Goal: Check status

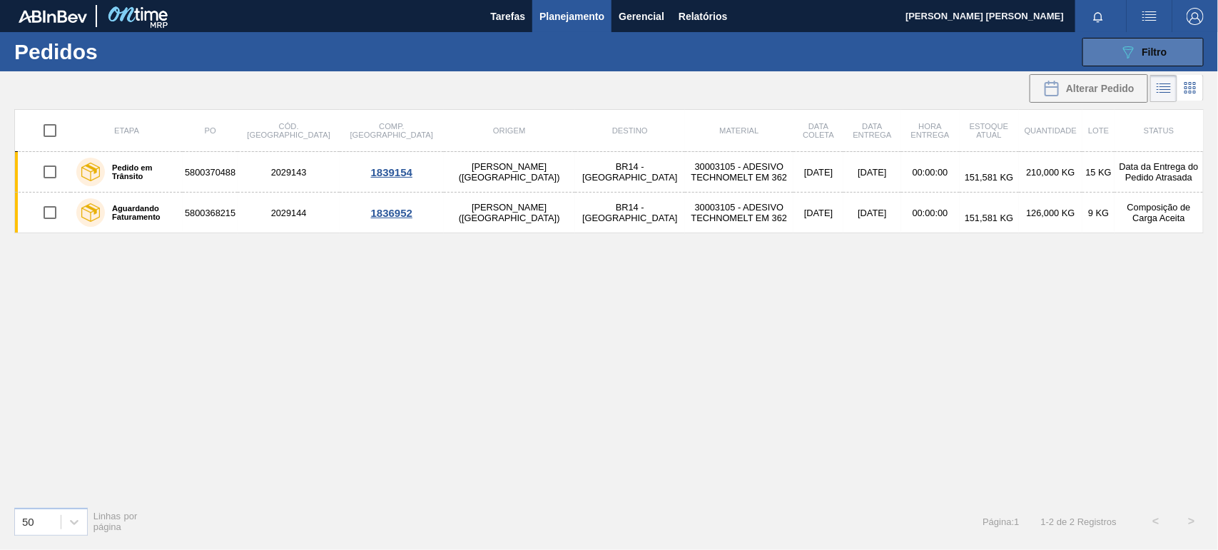
click at [1136, 51] on div "089F7B8B-B2A5-4AFE-B5C0-19BA573D28AC Filtro" at bounding box center [1143, 52] width 48 height 17
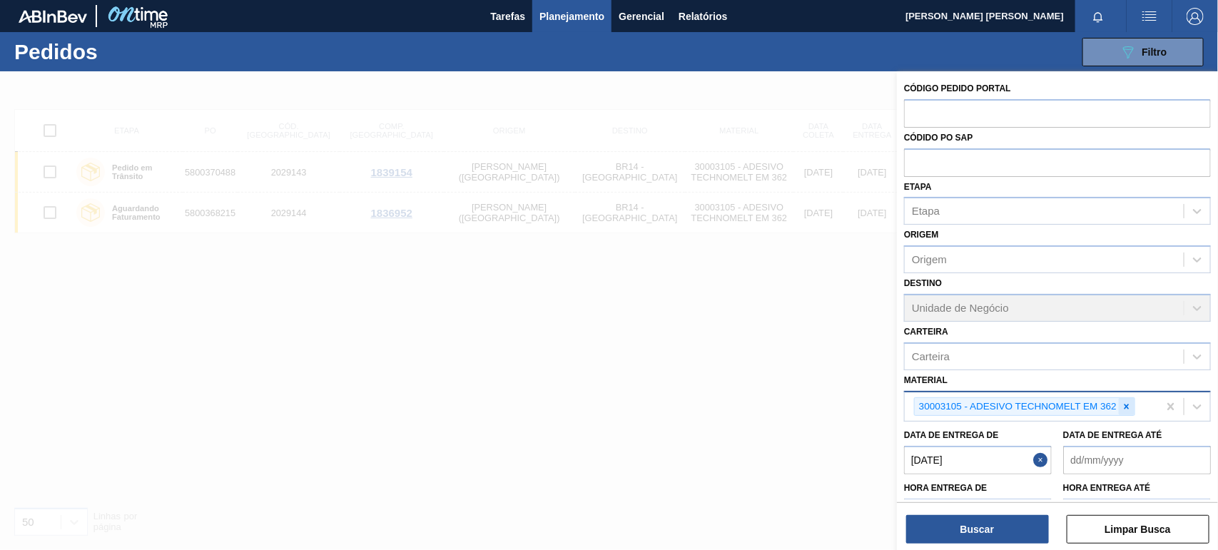
click at [1131, 404] on icon at bounding box center [1126, 407] width 10 height 10
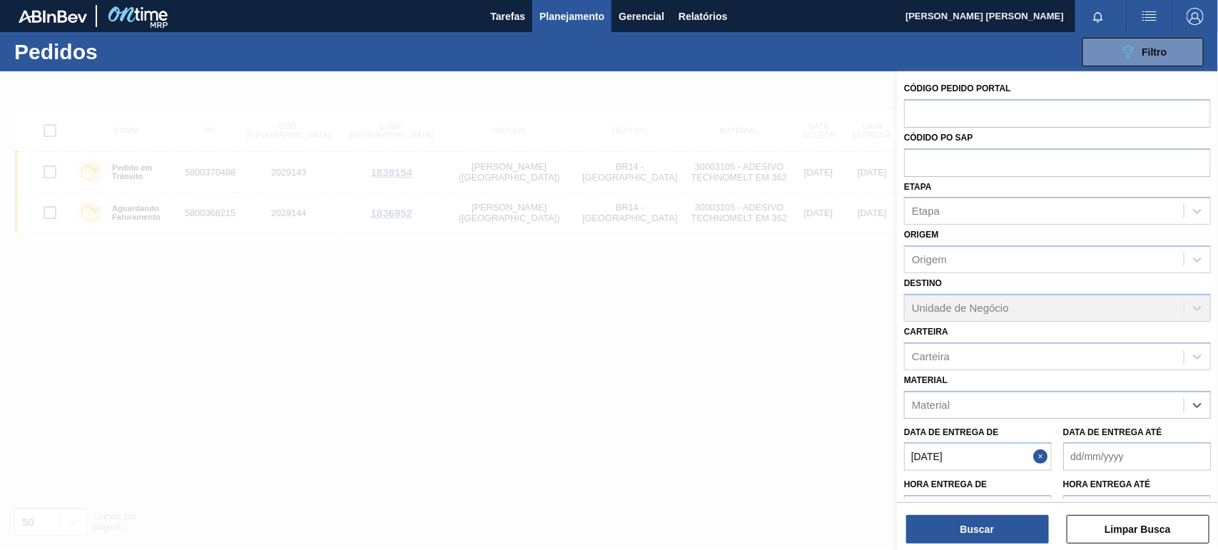
paste input "30034430"
type input "30034430"
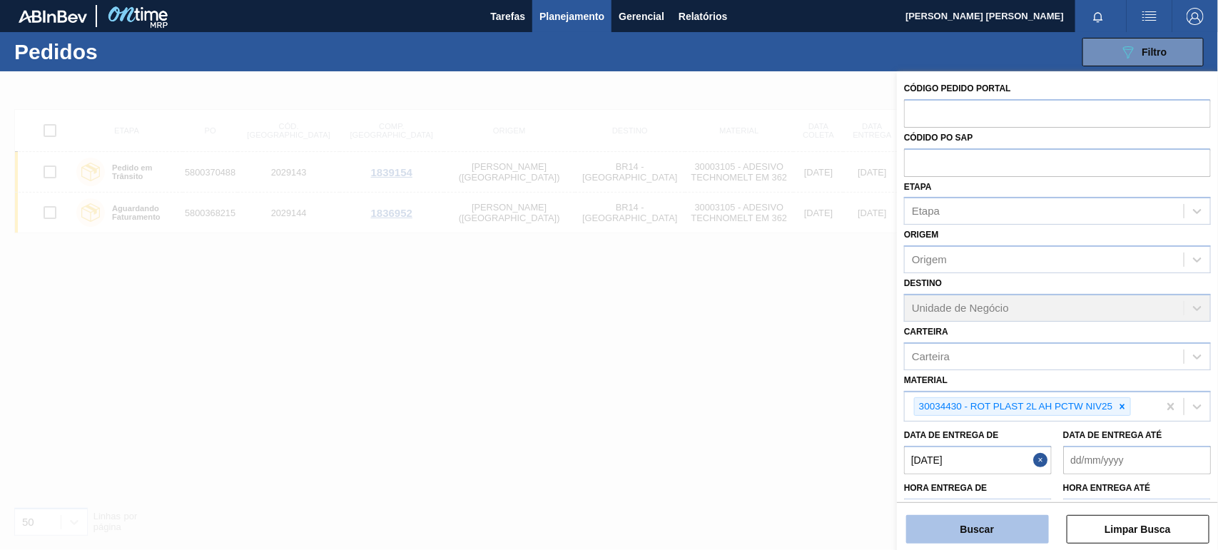
click at [1003, 528] on button "Buscar" at bounding box center [977, 529] width 143 height 29
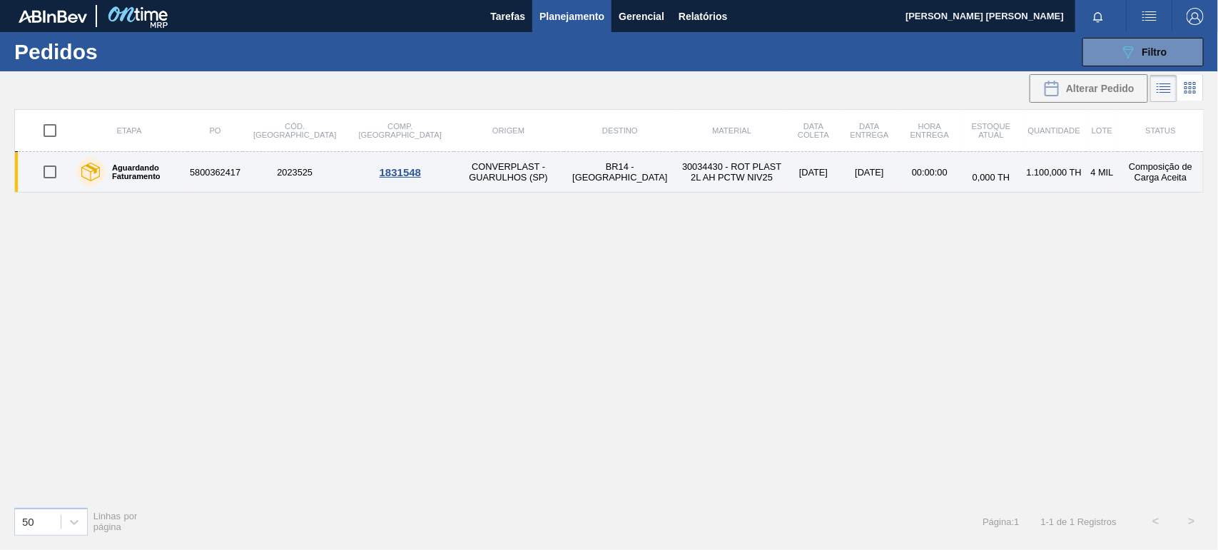
click at [220, 180] on td "5800362417" at bounding box center [215, 172] width 55 height 41
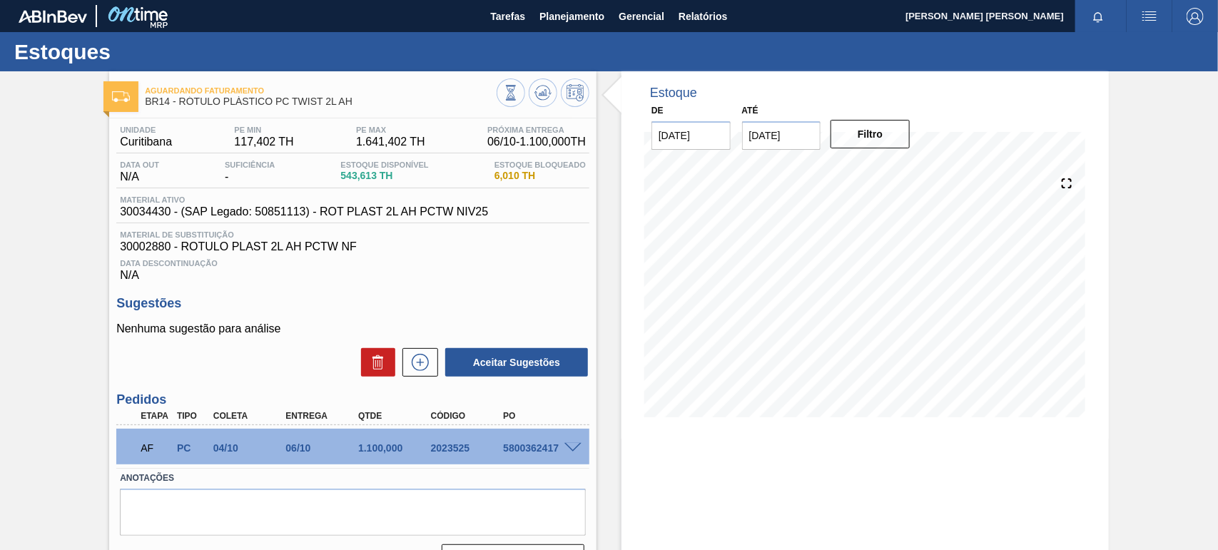
click at [507, 452] on div "5800362417" at bounding box center [539, 447] width 81 height 11
drag, startPoint x: 501, startPoint y: 452, endPoint x: 555, endPoint y: 458, distance: 53.9
click at [555, 458] on div "AF PC 04/10 06/10 1.100,000 2023525 5800362417" at bounding box center [348, 446] width 435 height 29
copy div "5800362417"
